Goal: Communication & Community: Participate in discussion

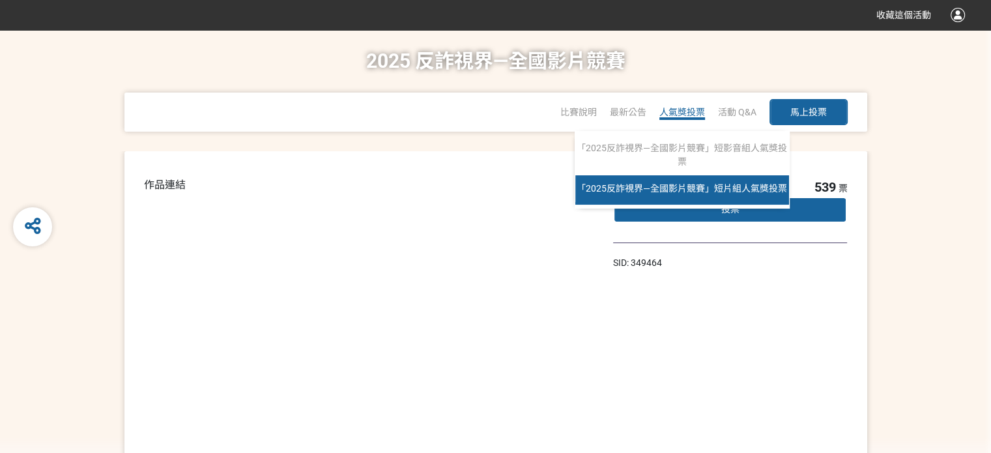
click at [659, 189] on link "「2025反詐視界—全國影片競賽」短片組人氣獎投票" at bounding box center [682, 189] width 214 height 29
select select "13146"
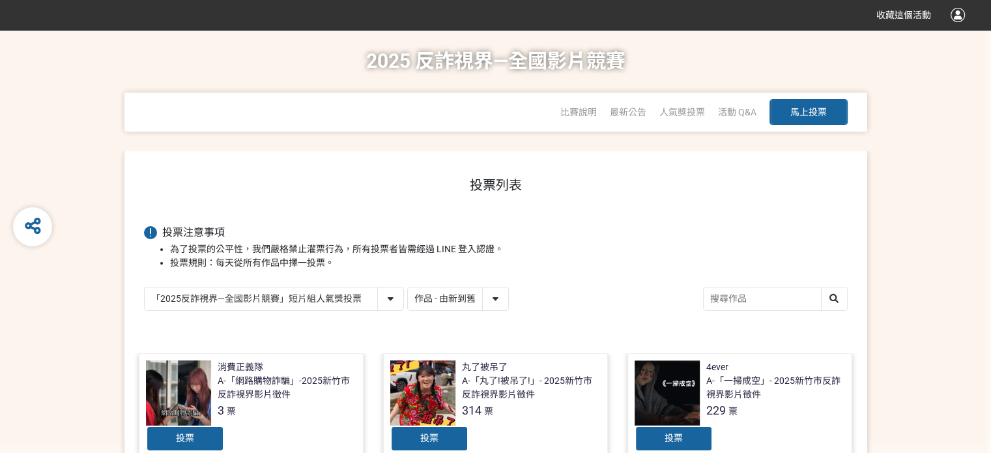
click at [508, 310] on select "作品 - 由新到舊 作品 - 由舊到新 票數 - 由多到少 票數 - 由少到多" at bounding box center [458, 298] width 100 height 23
select select "vote"
click at [508, 310] on select "作品 - 由新到舊 作品 - 由舊到新 票數 - 由多到少 票數 - 由少到多" at bounding box center [458, 298] width 100 height 23
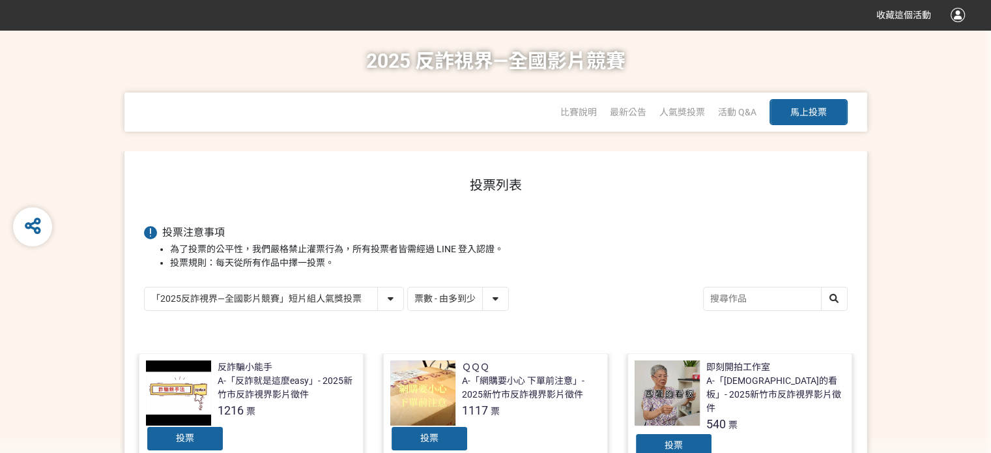
click at [375, 310] on select "「2025反詐視界—全國影片競賽」短影音組人氣獎投票 「2025反詐視界—全國影片競賽」短片組人氣獎投票" at bounding box center [274, 298] width 259 height 23
click at [145, 310] on select "「2025反詐視界—全國影片競賽」短影音組人氣獎投票 「2025反詐視界—全國影片競賽」短片組人氣獎投票" at bounding box center [274, 298] width 259 height 23
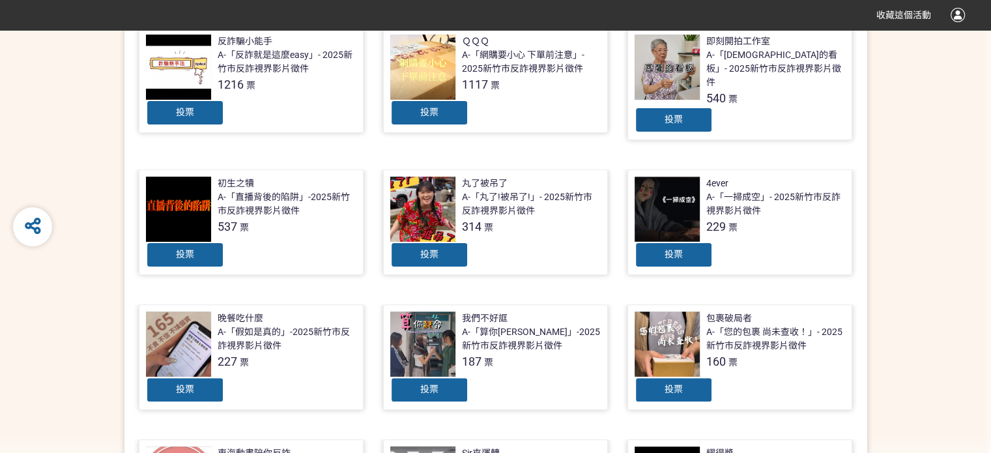
scroll to position [261, 0]
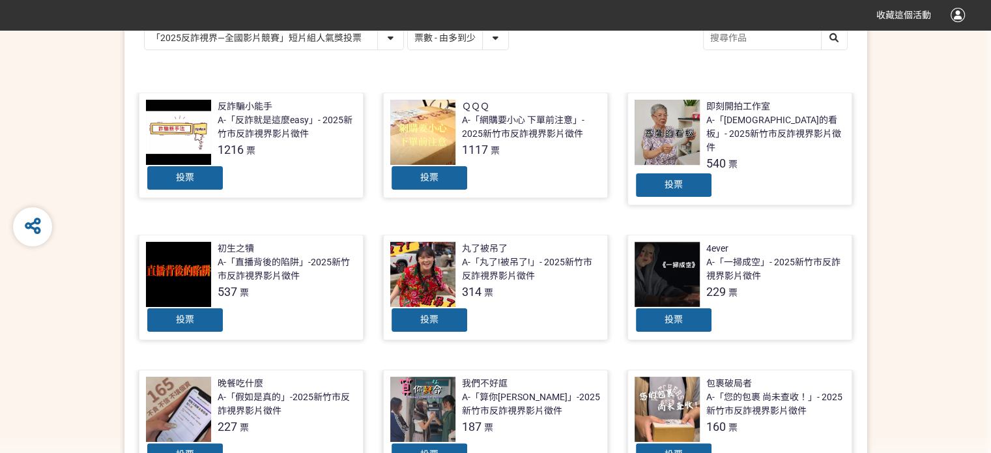
click at [722, 154] on div "A-「[DEMOGRAPHIC_DATA]的看板」- 2025新竹市反詐視界影片徵件" at bounding box center [775, 133] width 139 height 41
